Goal: Task Accomplishment & Management: Manage account settings

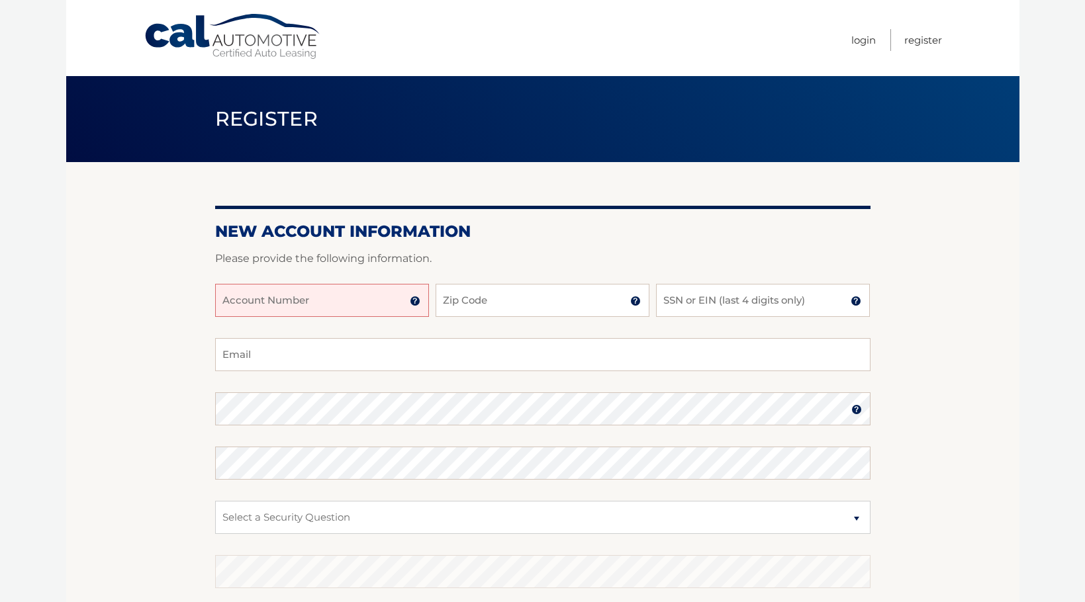
click at [342, 300] on input "Account Number" at bounding box center [322, 300] width 214 height 33
type input "44455993503"
click at [510, 300] on input "Zip Code" at bounding box center [542, 300] width 214 height 33
type input "11581"
type input "ikelistg@gmail.com"
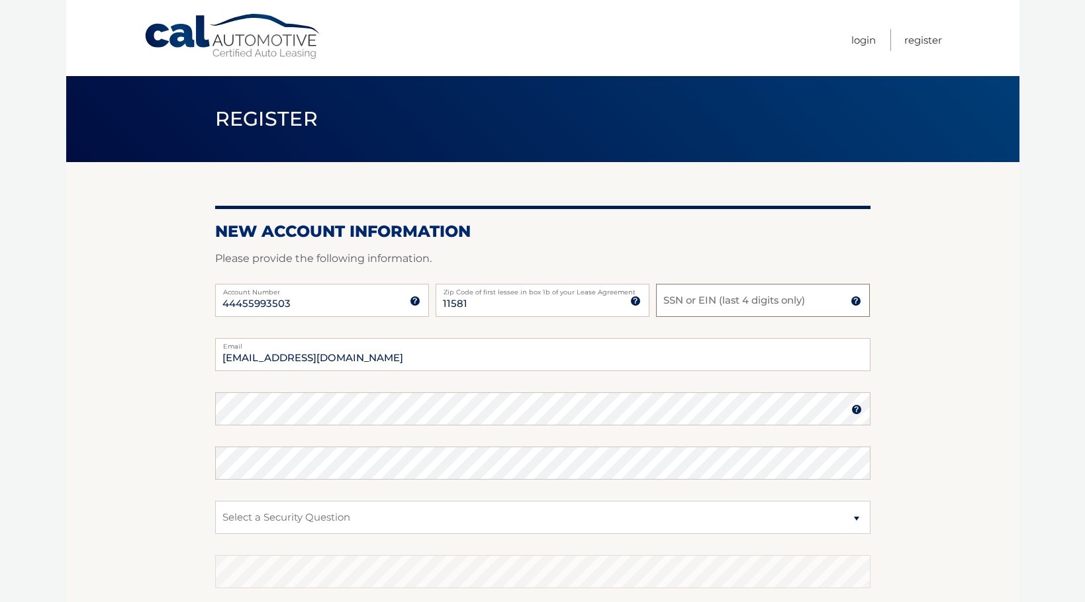
click at [719, 300] on input "SSN or EIN (last 4 digits only)" at bounding box center [763, 300] width 214 height 33
type input "0442"
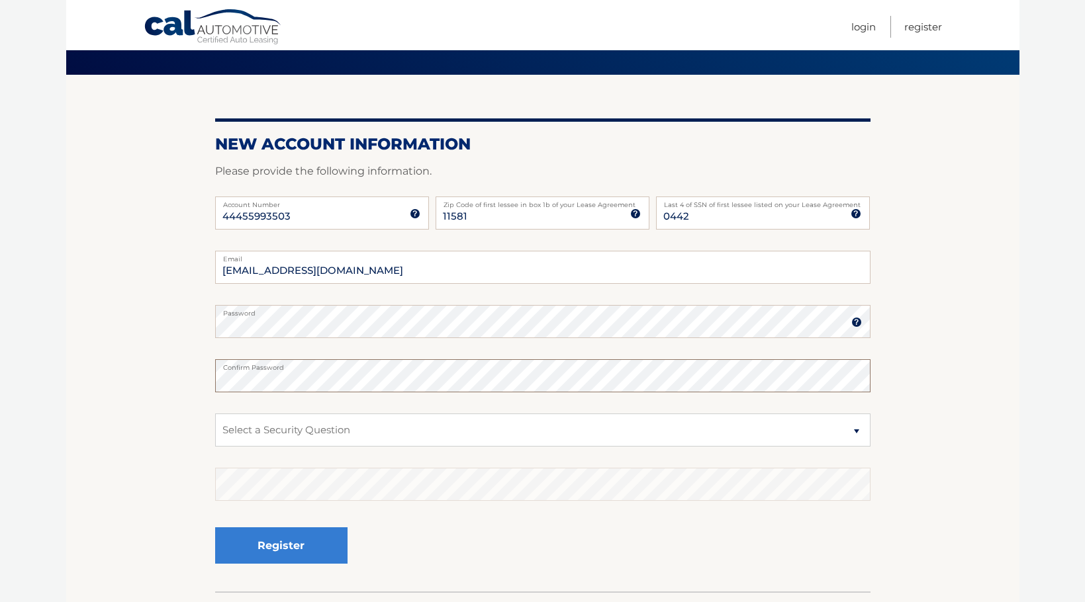
scroll to position [111, 0]
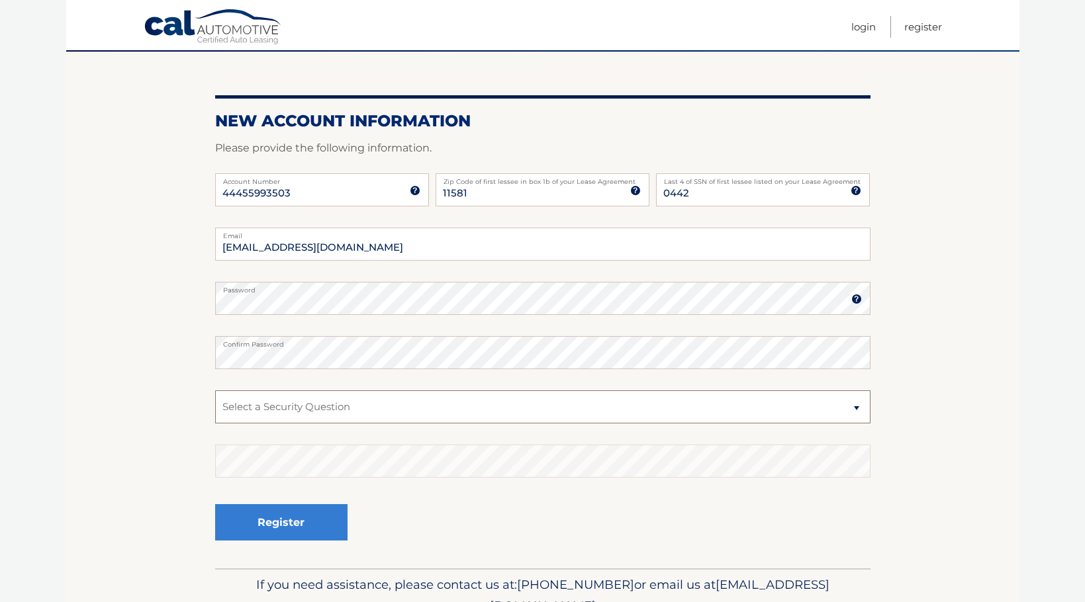
click at [854, 406] on select "Select a Security Question What was the name of your elementary school? What is…" at bounding box center [542, 406] width 655 height 33
select select "4"
click at [215, 390] on select "Select a Security Question What was the name of your elementary school? What is…" at bounding box center [542, 406] width 655 height 33
click at [276, 524] on button "Register" at bounding box center [281, 522] width 132 height 36
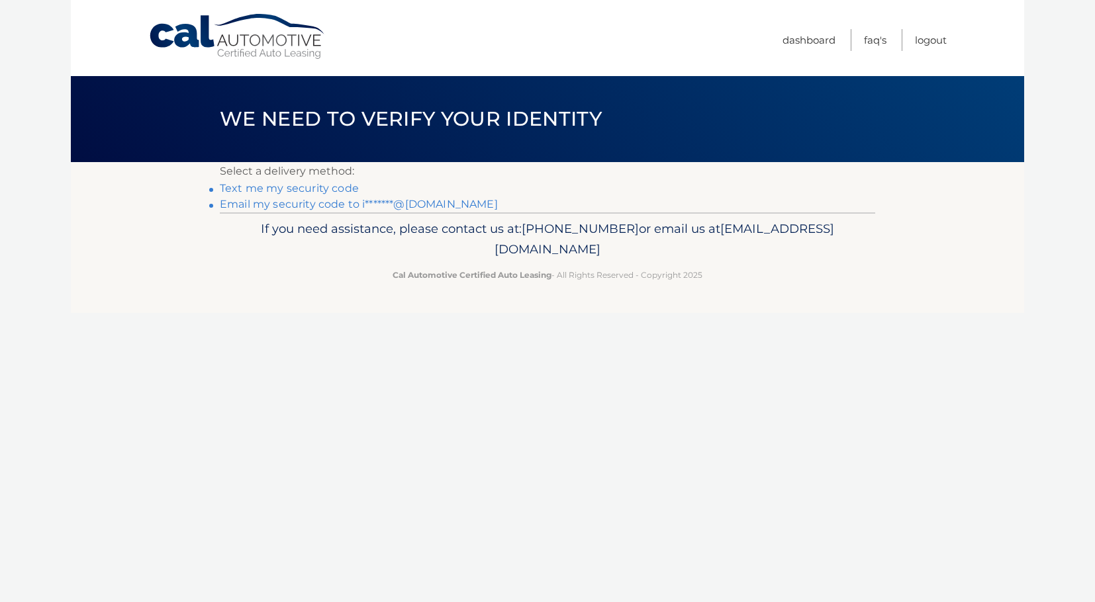
click at [332, 189] on link "Text me my security code" at bounding box center [289, 188] width 139 height 13
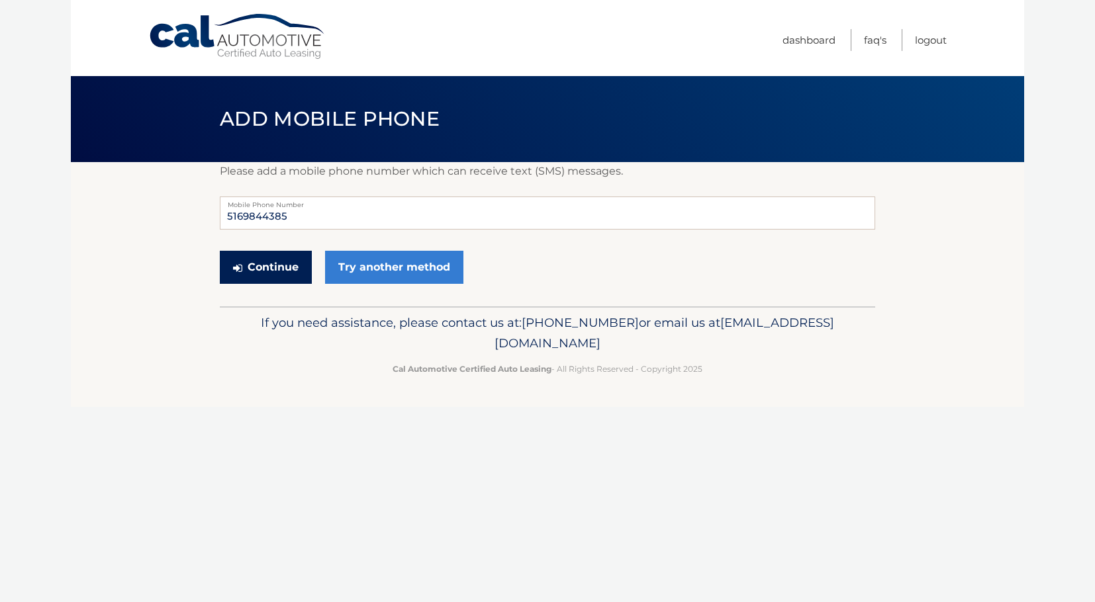
click at [288, 276] on button "Continue" at bounding box center [266, 267] width 92 height 33
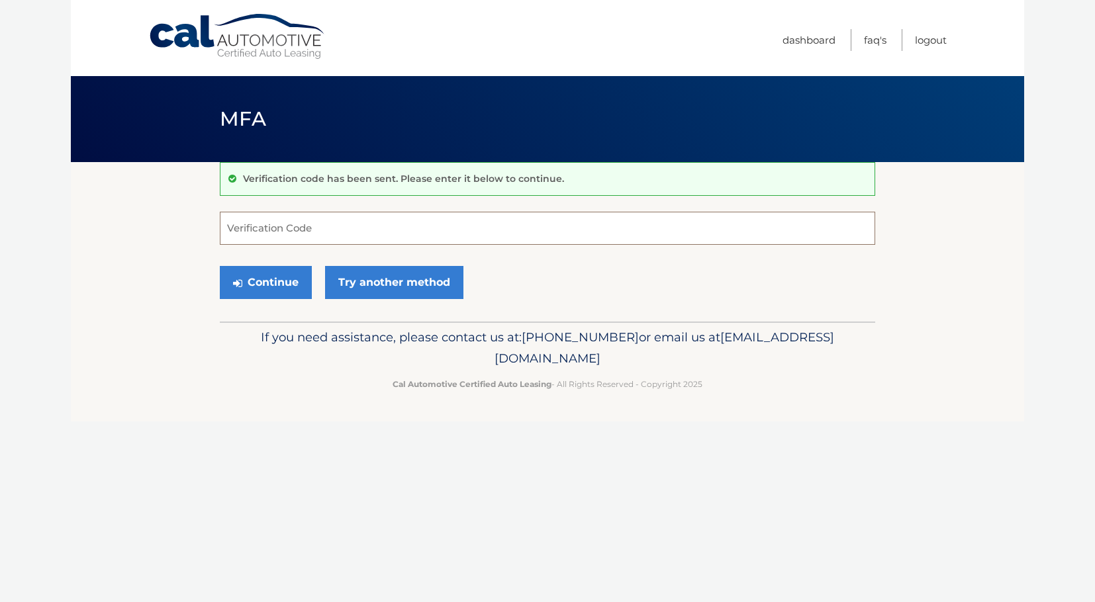
click at [275, 224] on input "Verification Code" at bounding box center [547, 228] width 655 height 33
type input "497902"
click at [265, 277] on button "Continue" at bounding box center [266, 282] width 92 height 33
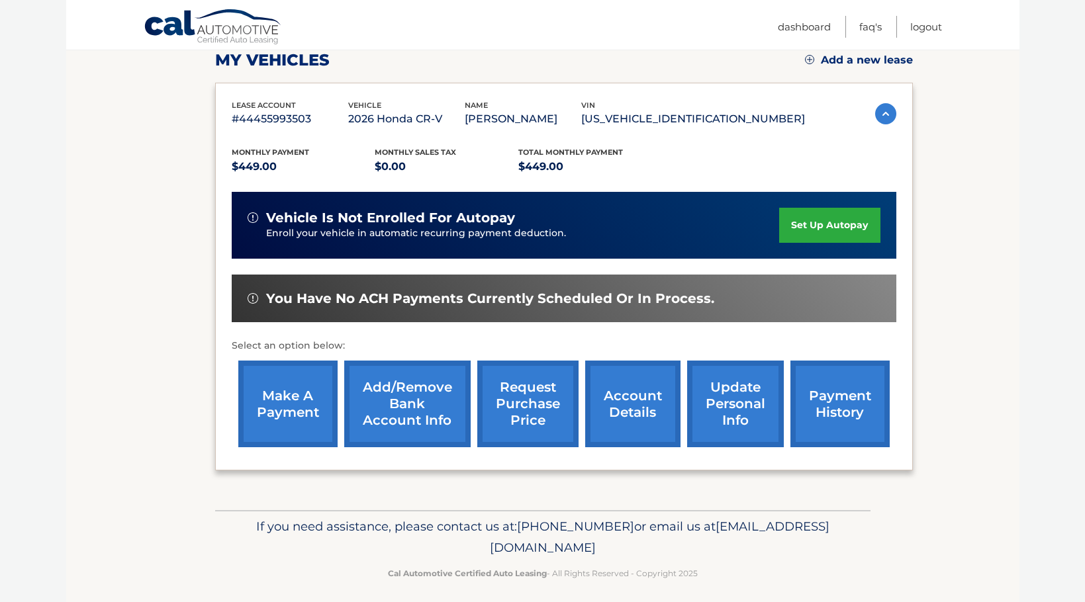
scroll to position [200, 0]
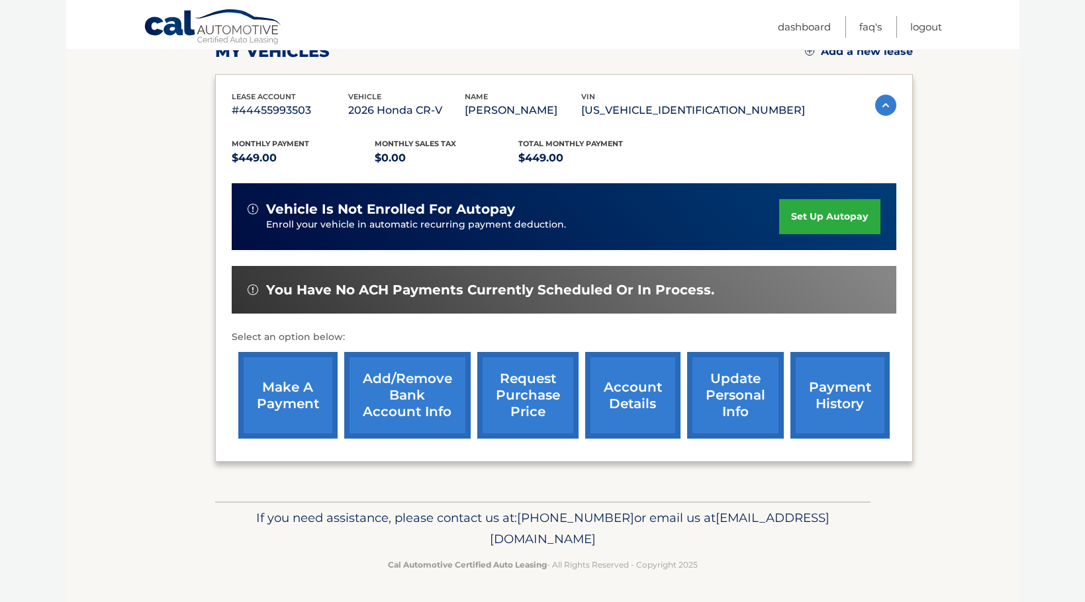
click at [831, 217] on link "set up autopay" at bounding box center [829, 216] width 101 height 35
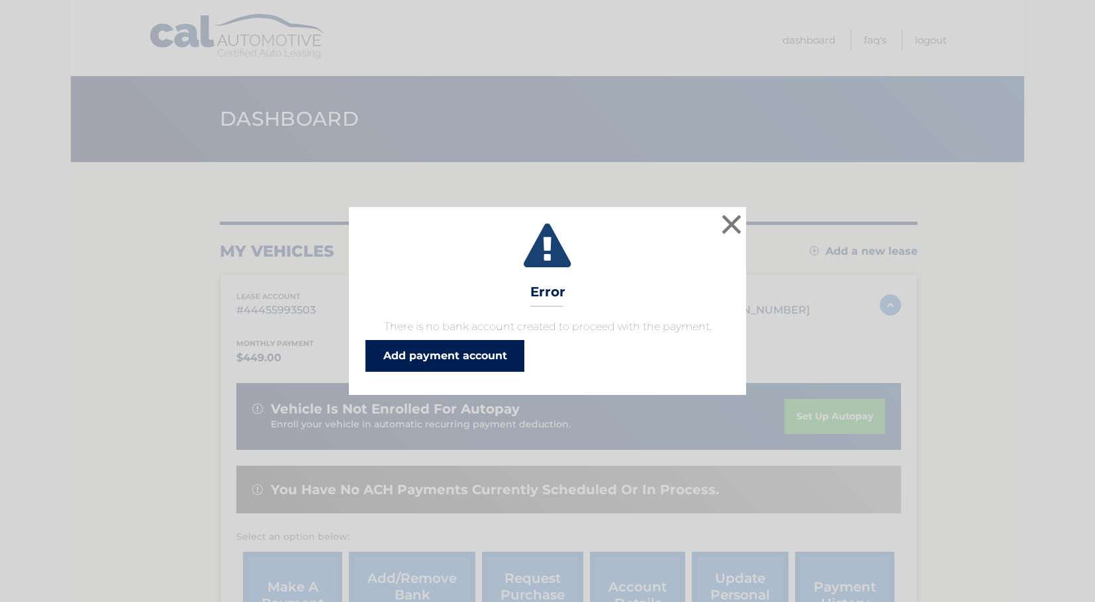
click at [478, 358] on link "Add payment account" at bounding box center [444, 356] width 159 height 32
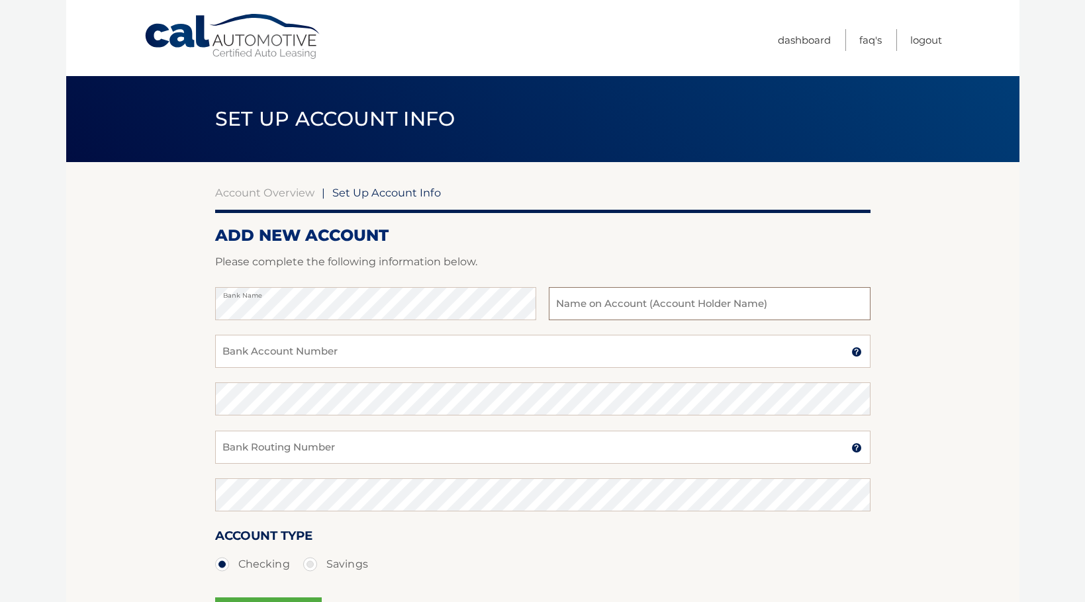
click at [616, 303] on input "text" at bounding box center [709, 303] width 321 height 33
type input "Macro-Comp Systems"
click at [385, 349] on input "Bank Account Number" at bounding box center [542, 351] width 655 height 33
type input "9370068590"
click at [375, 449] on input "Bank Routing Number" at bounding box center [542, 447] width 655 height 33
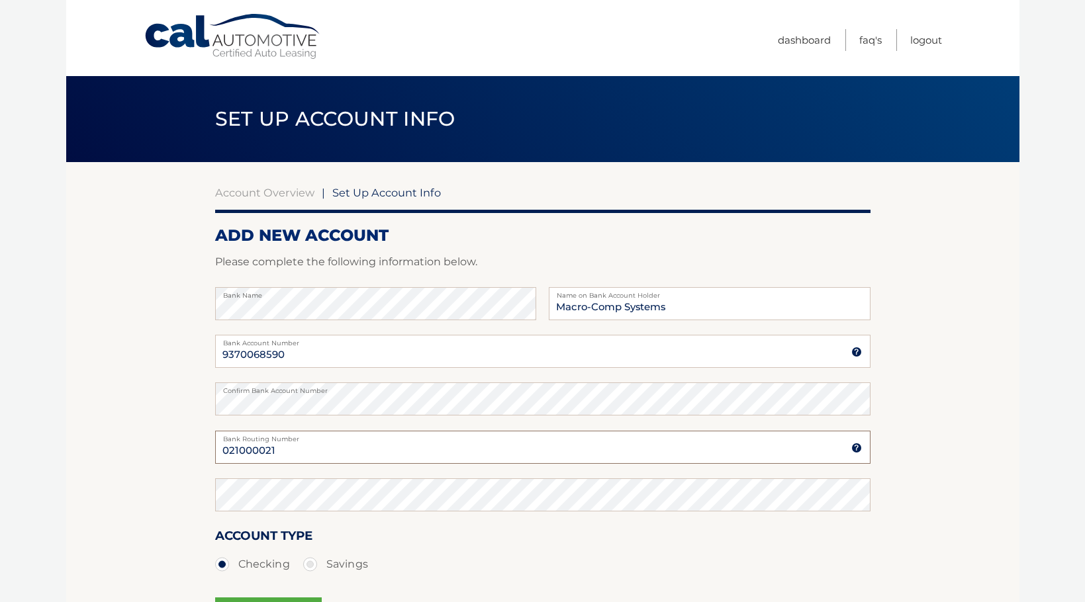
type input "021000021"
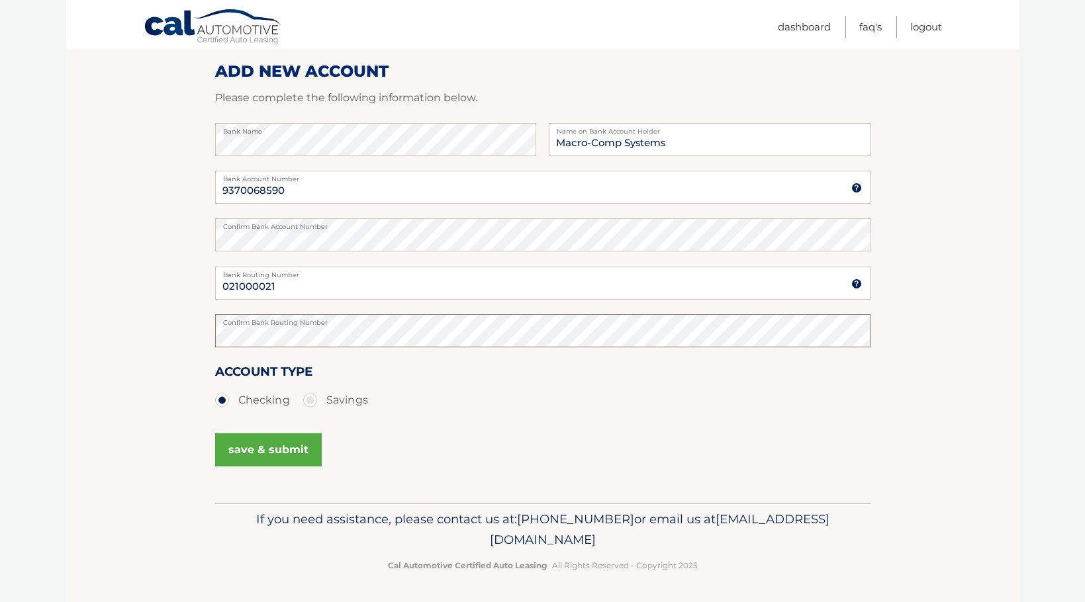
scroll to position [165, 0]
click at [287, 446] on button "save & submit" at bounding box center [268, 448] width 107 height 33
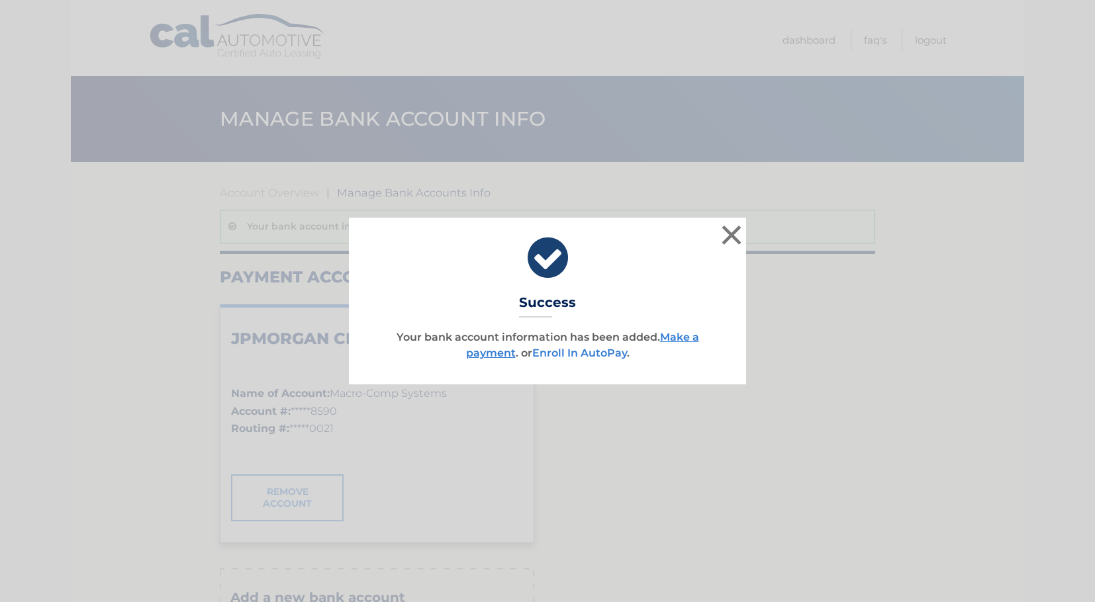
click at [597, 352] on link "Enroll In AutoPay" at bounding box center [579, 353] width 95 height 13
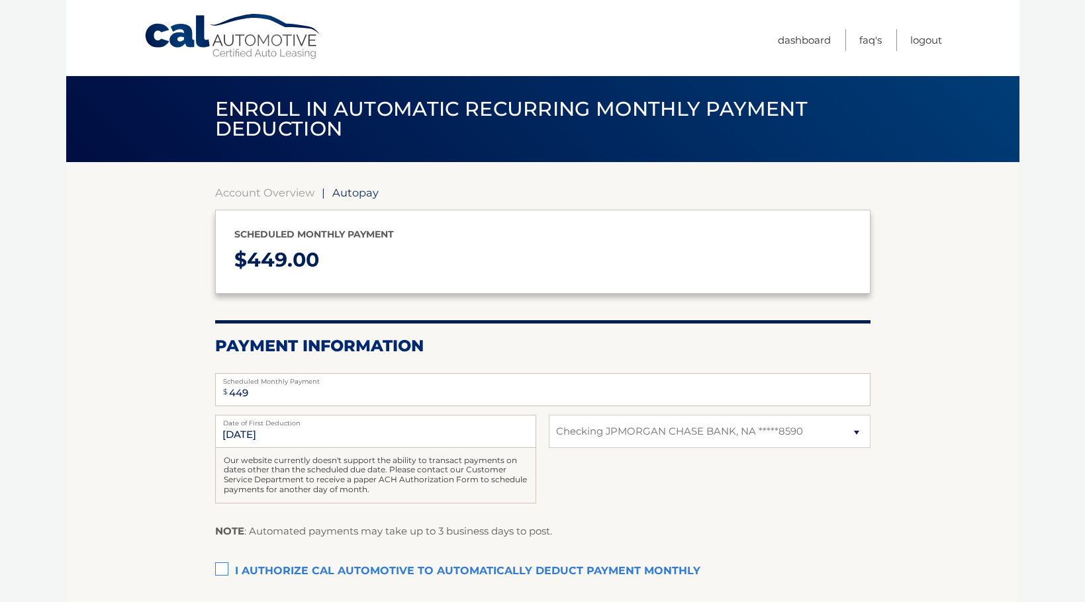
select select "MmYxYWRmNDUtMjMyOC00NzFjLWIxZmYtOWI2ZDMxODZiMTE5"
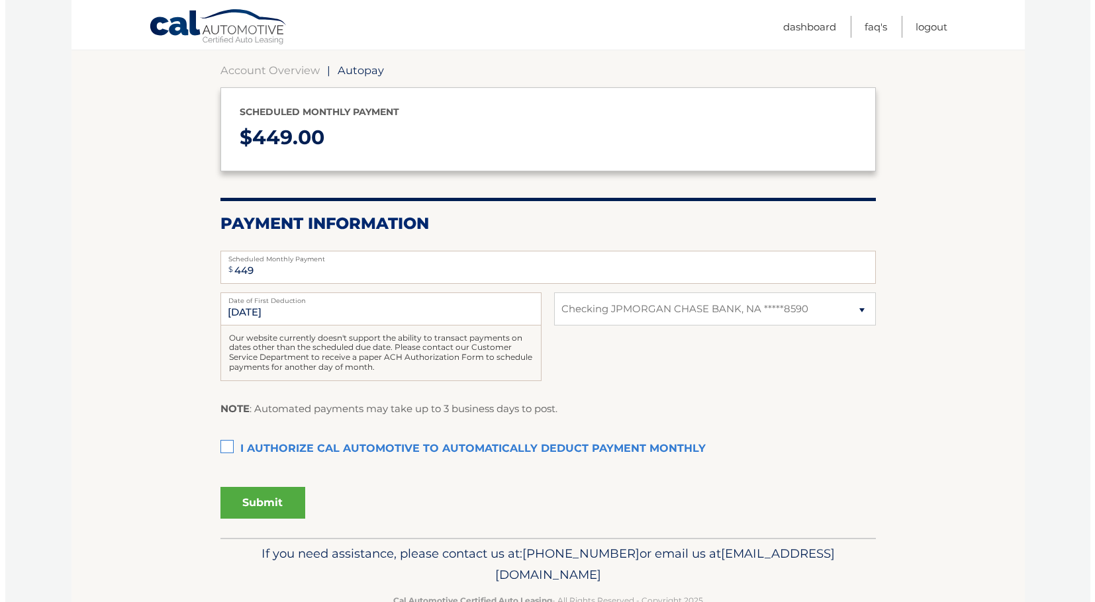
scroll to position [123, 0]
click at [222, 443] on label "I authorize cal automotive to automatically deduct payment monthly This checkbo…" at bounding box center [542, 448] width 655 height 26
click at [0, 0] on input "I authorize cal automotive to automatically deduct payment monthly This checkbo…" at bounding box center [0, 0] width 0 height 0
click at [268, 499] on button "Submit" at bounding box center [257, 502] width 85 height 32
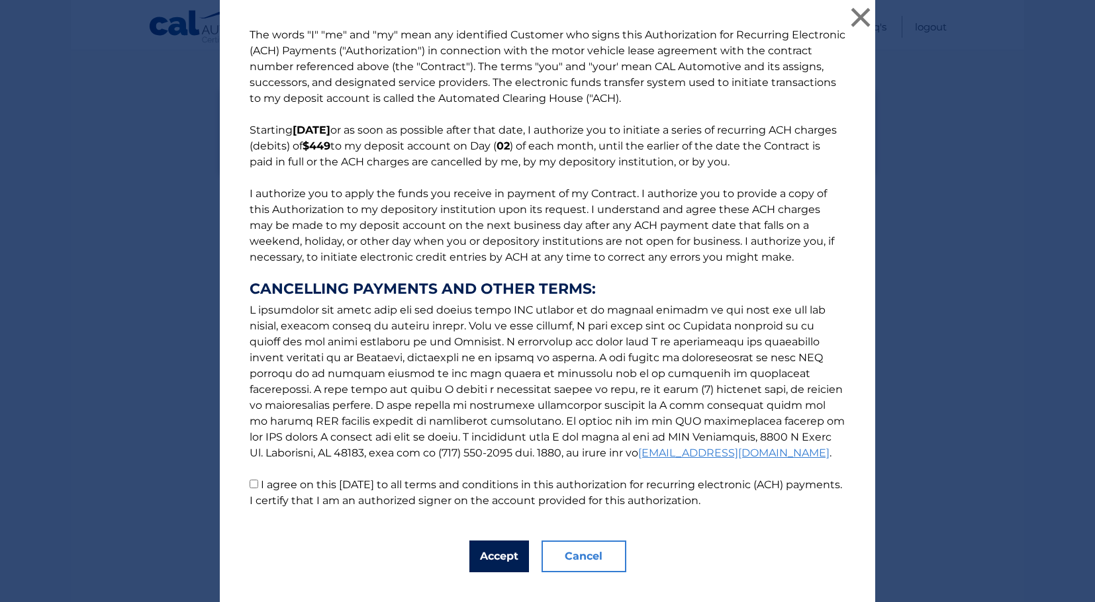
click at [480, 555] on button "Accept" at bounding box center [499, 557] width 60 height 32
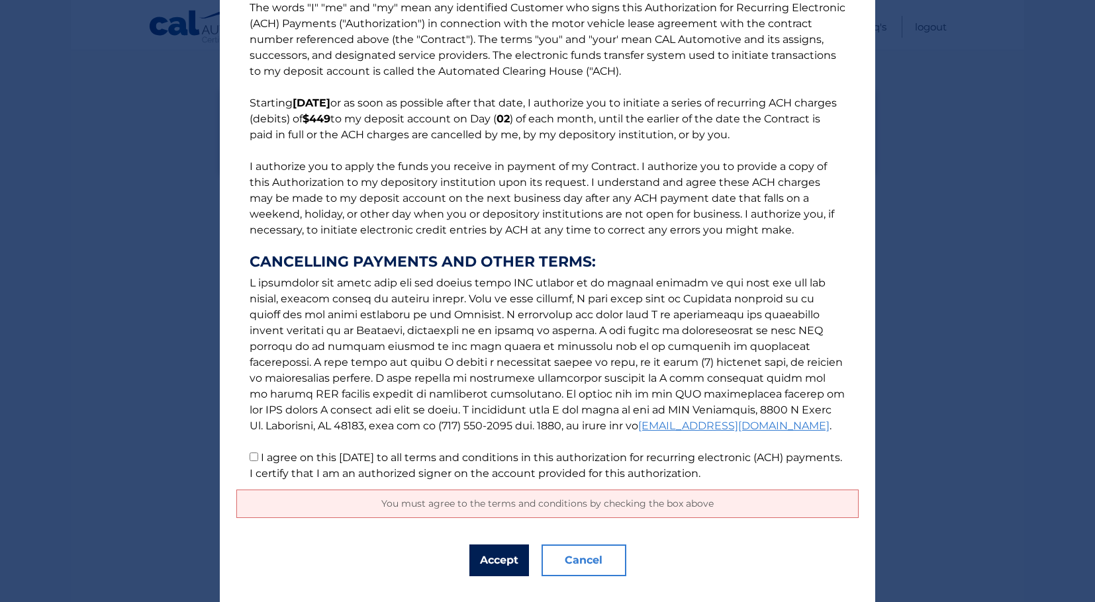
scroll to position [54, 0]
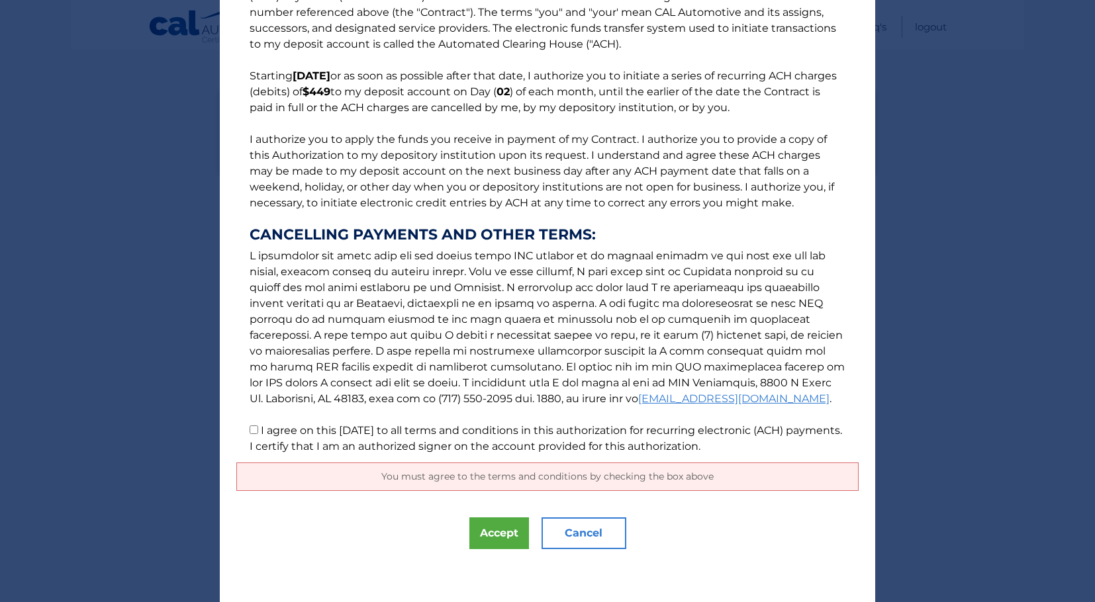
click at [249, 429] on input "I agree on this 09/05/2025 to all terms and conditions in this authorization fo…" at bounding box center [253, 430] width 9 height 9
checkbox input "true"
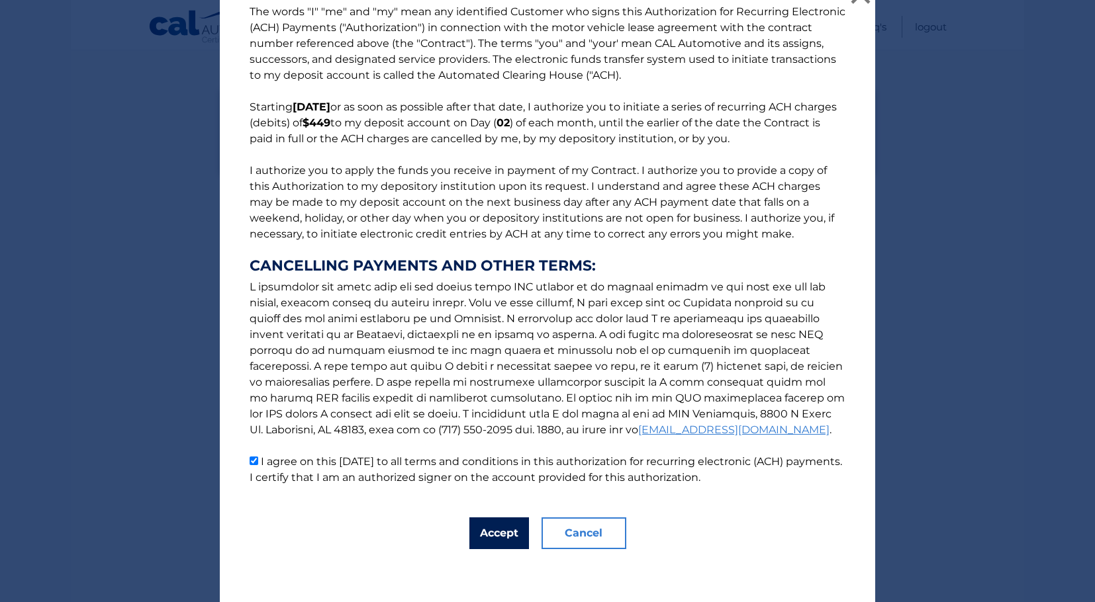
click at [489, 529] on button "Accept" at bounding box center [499, 534] width 60 height 32
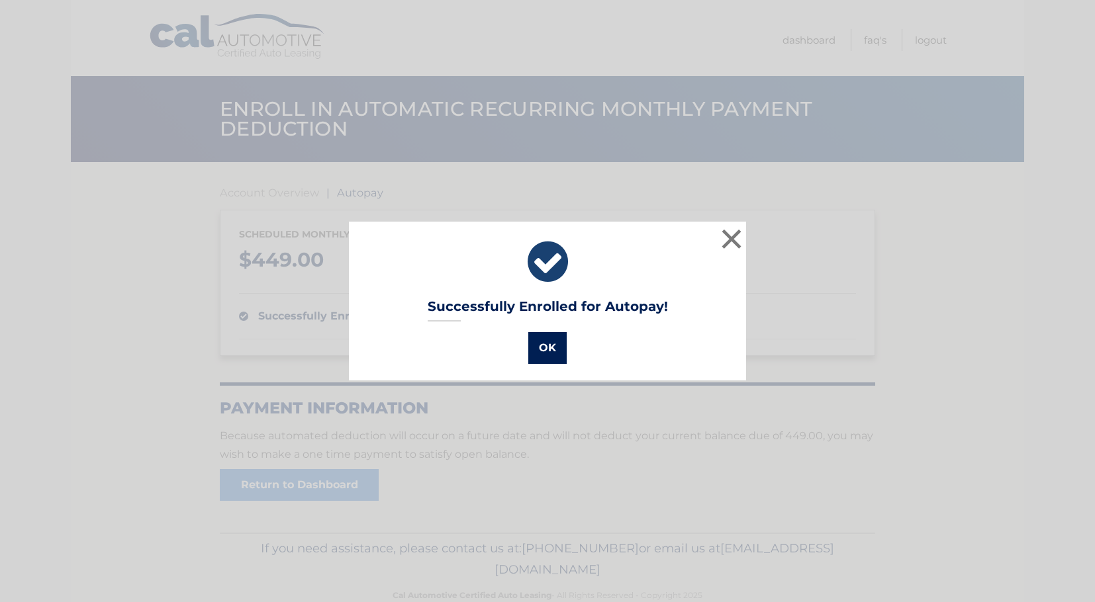
click at [543, 351] on button "OK" at bounding box center [547, 348] width 38 height 32
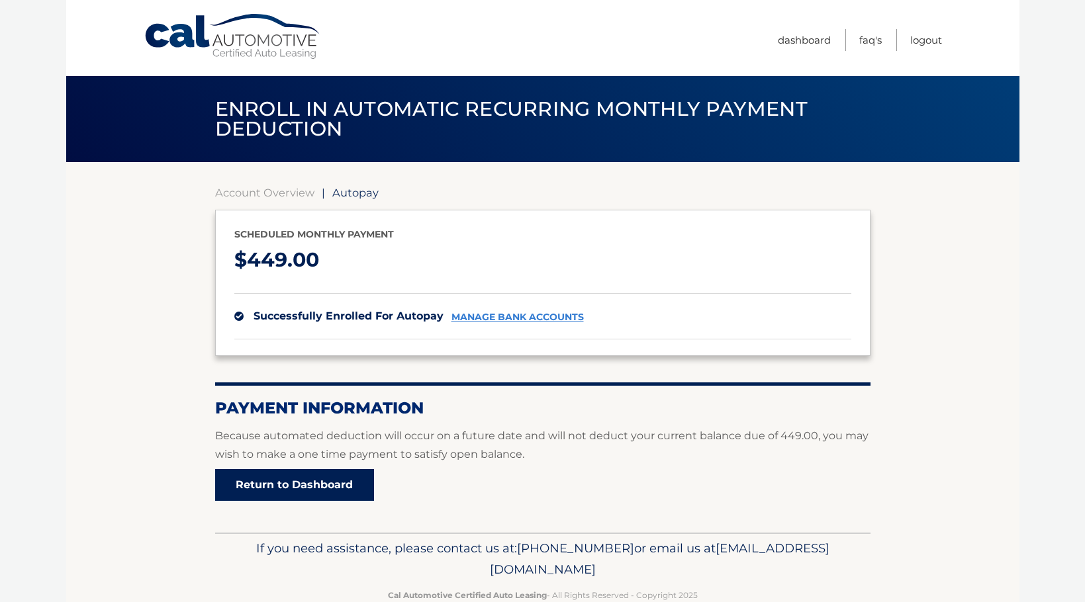
click at [314, 478] on link "Return to Dashboard" at bounding box center [294, 485] width 159 height 32
